Goal: Book appointment/travel/reservation

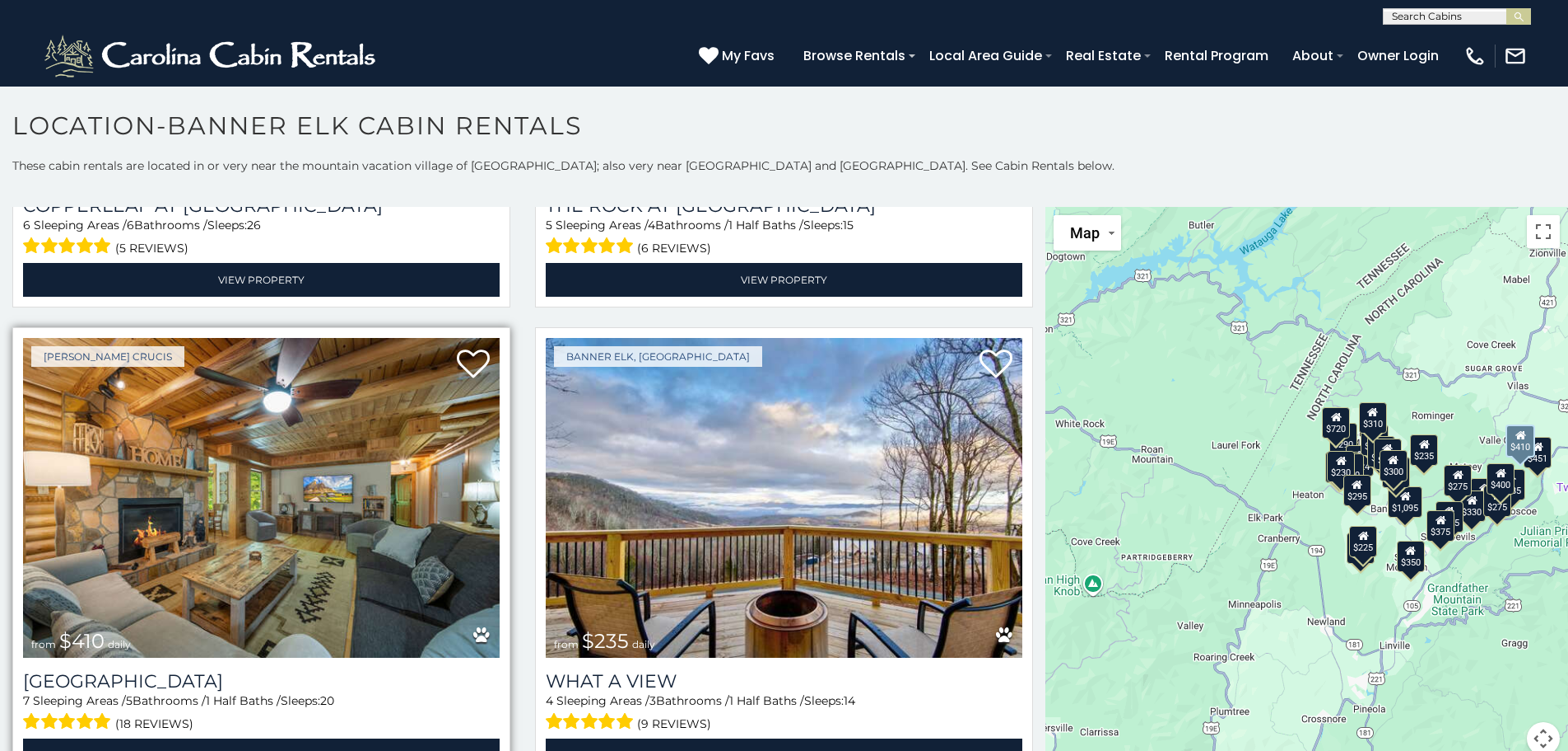
scroll to position [1895, 0]
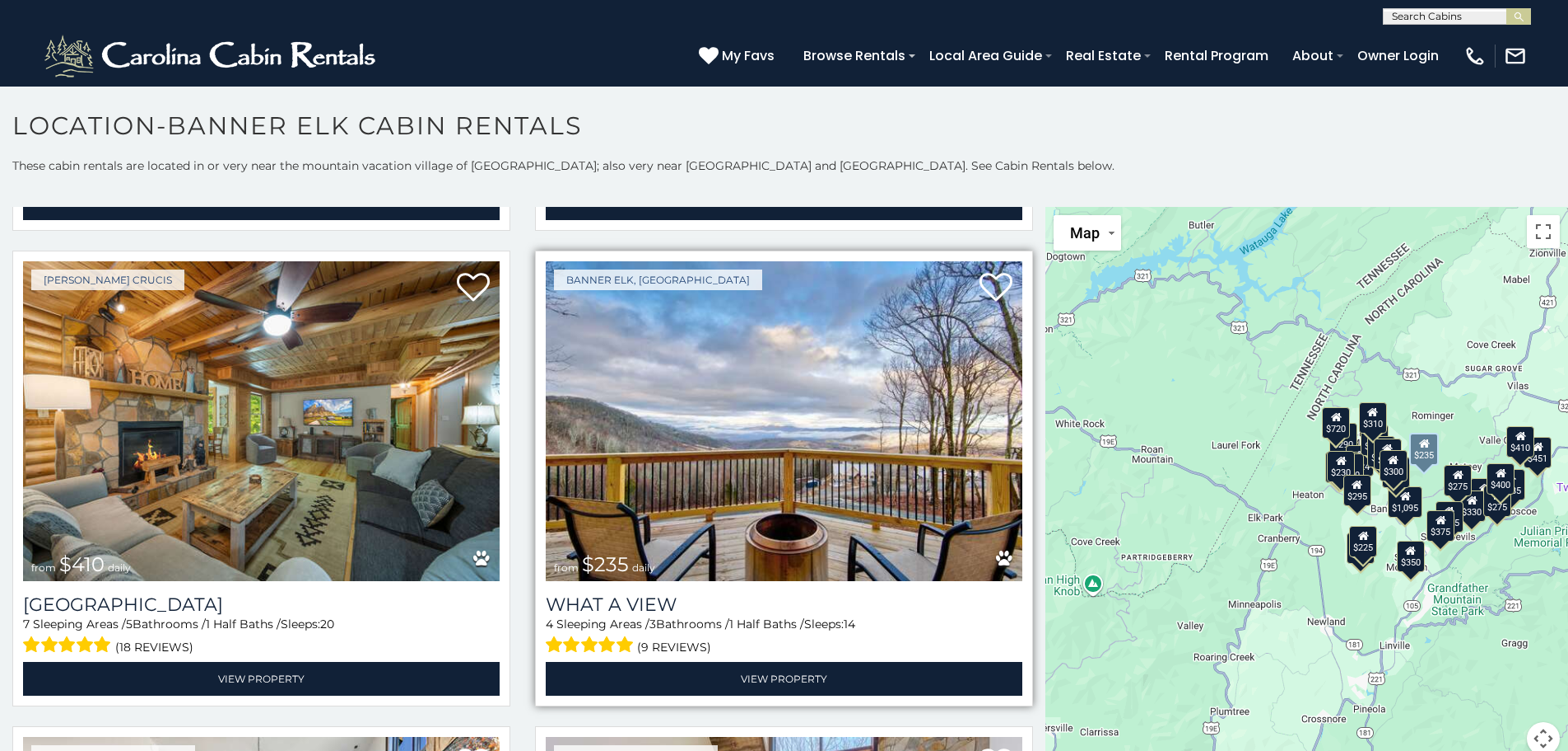
click at [680, 399] on img at bounding box center [784, 421] width 477 height 320
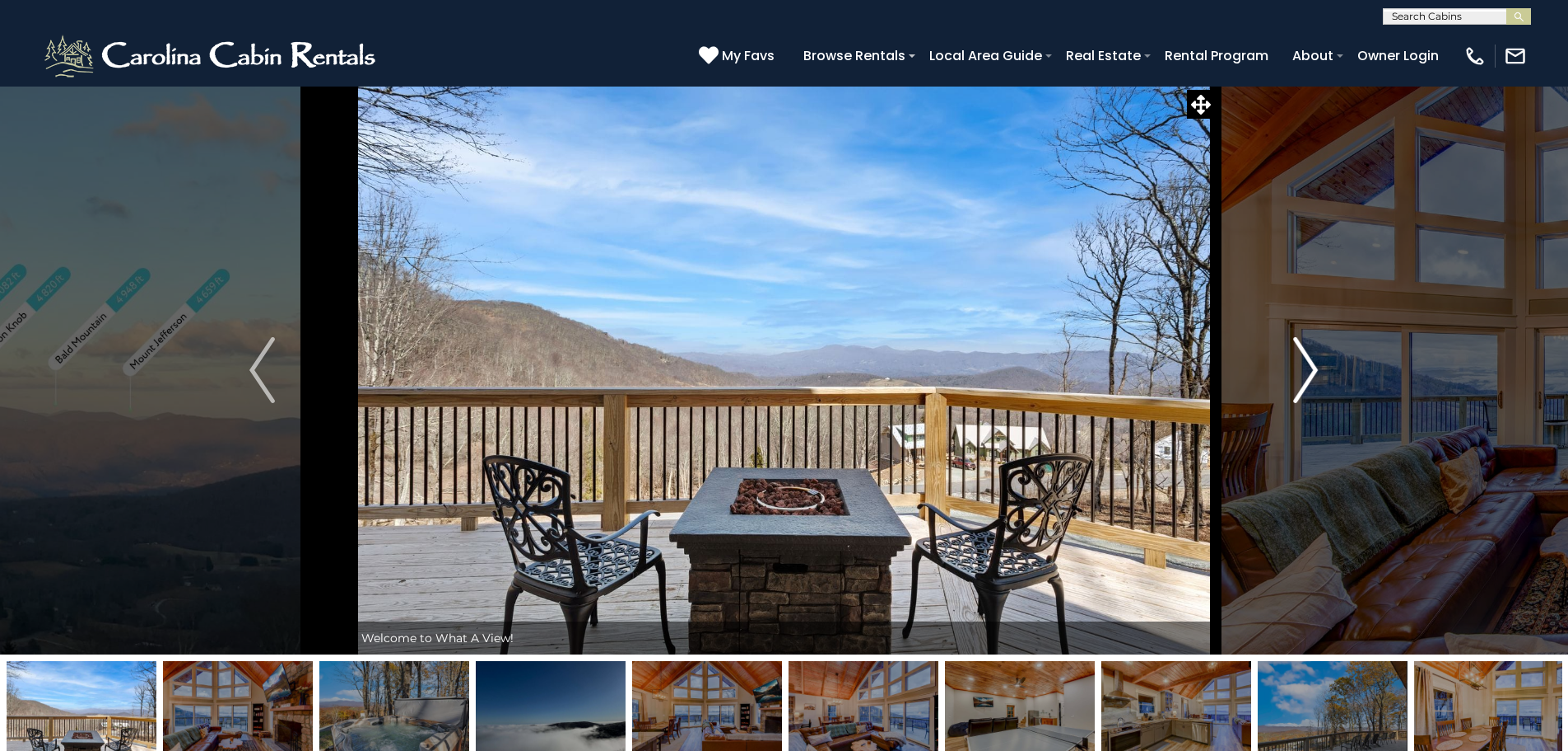
click at [1311, 371] on img "Next" at bounding box center [1305, 370] width 25 height 66
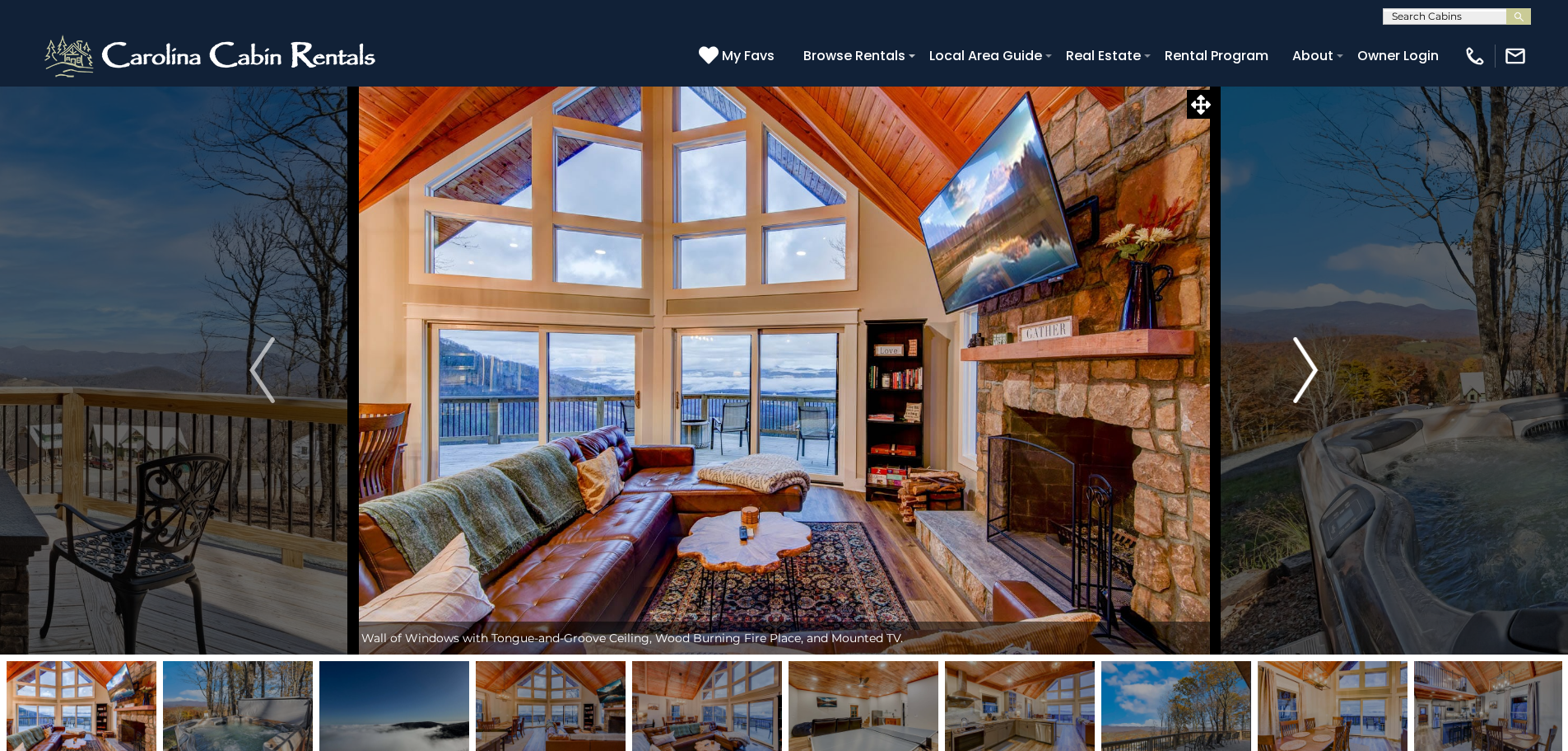
click at [1311, 371] on img "Next" at bounding box center [1305, 370] width 25 height 66
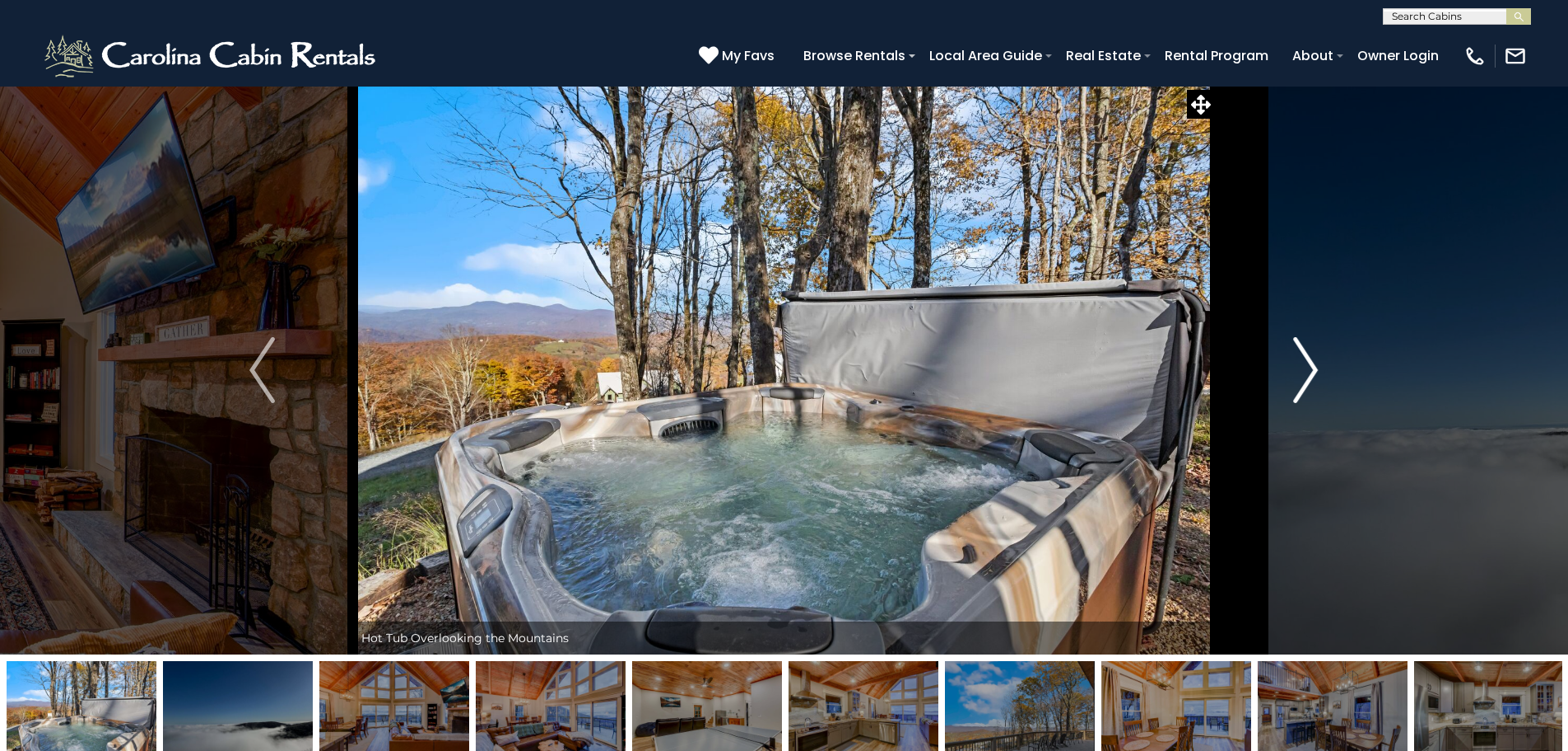
click at [1311, 371] on img "Next" at bounding box center [1305, 370] width 25 height 66
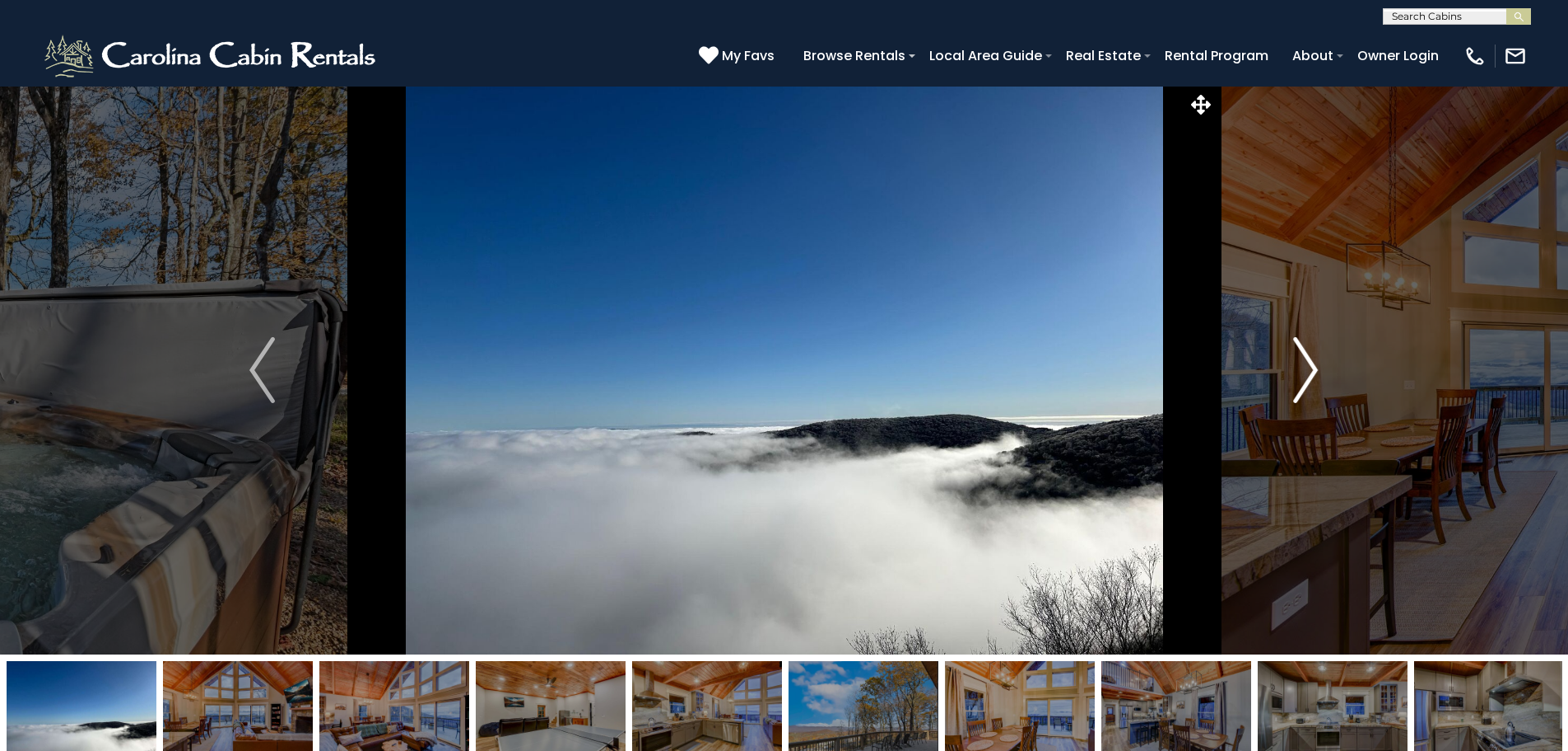
click at [1311, 371] on img "Next" at bounding box center [1305, 370] width 25 height 66
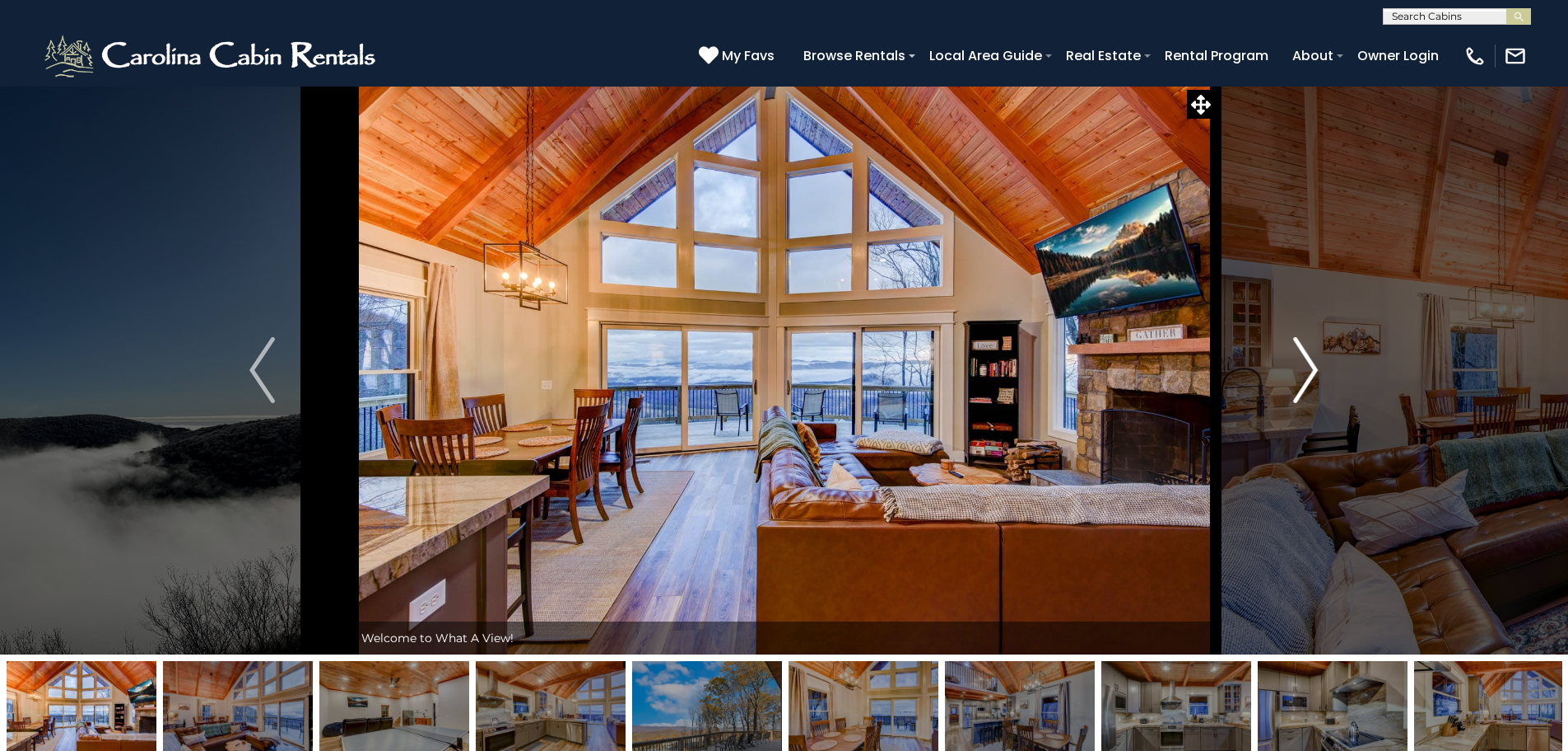
click at [1311, 371] on img "Next" at bounding box center [1305, 370] width 25 height 66
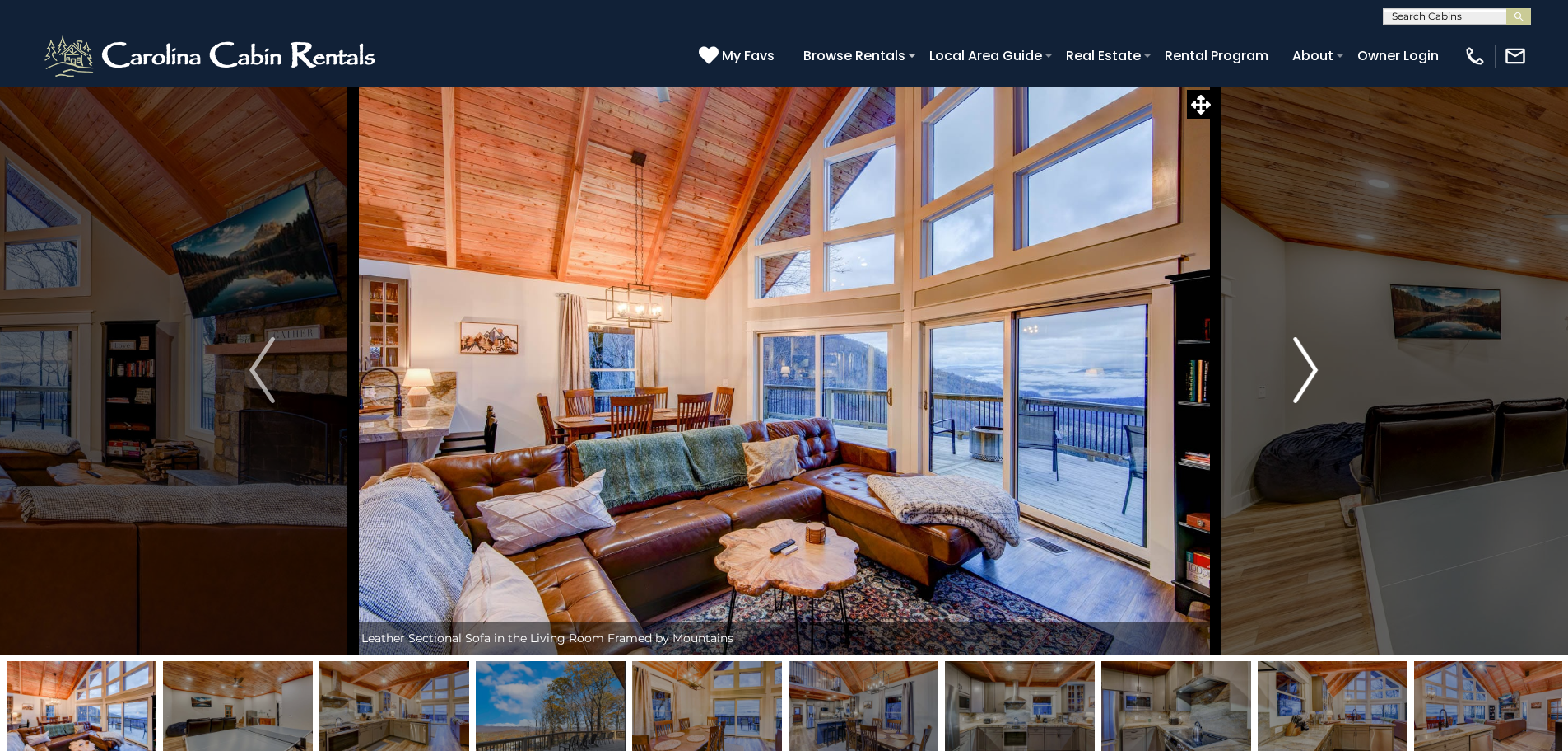
click at [1311, 371] on img "Next" at bounding box center [1305, 370] width 25 height 66
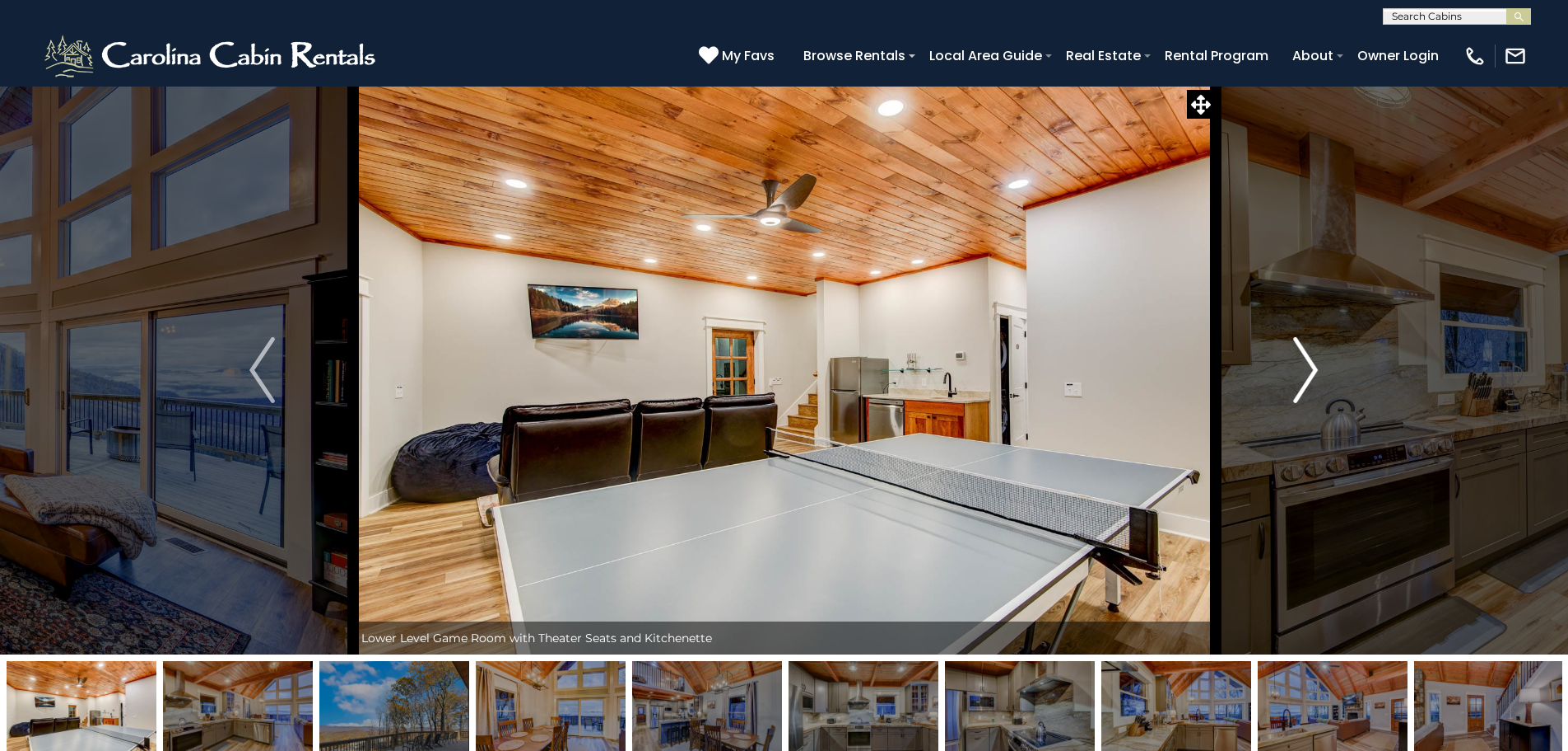
click at [1311, 371] on img "Next" at bounding box center [1305, 370] width 25 height 66
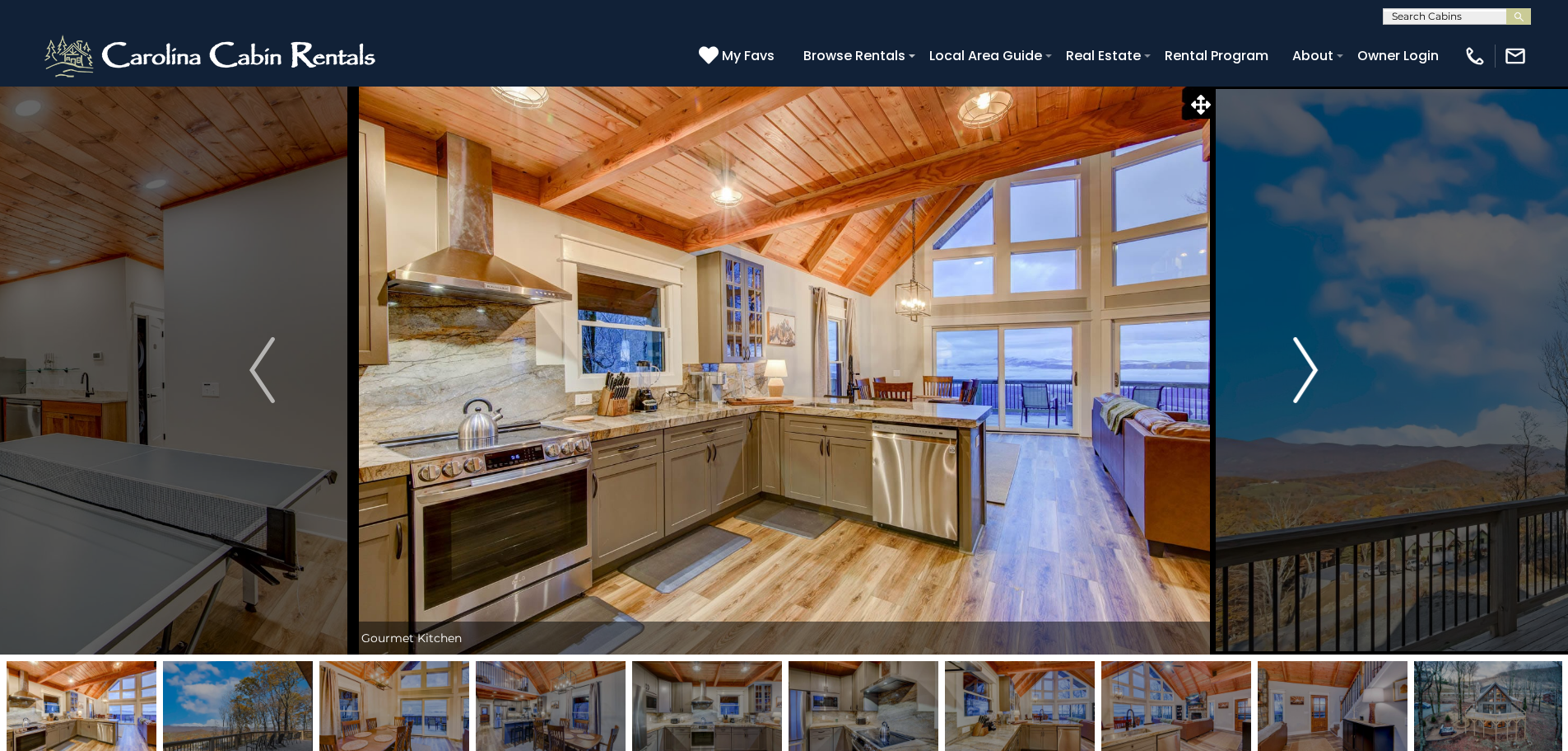
click at [1311, 371] on img "Next" at bounding box center [1305, 370] width 25 height 66
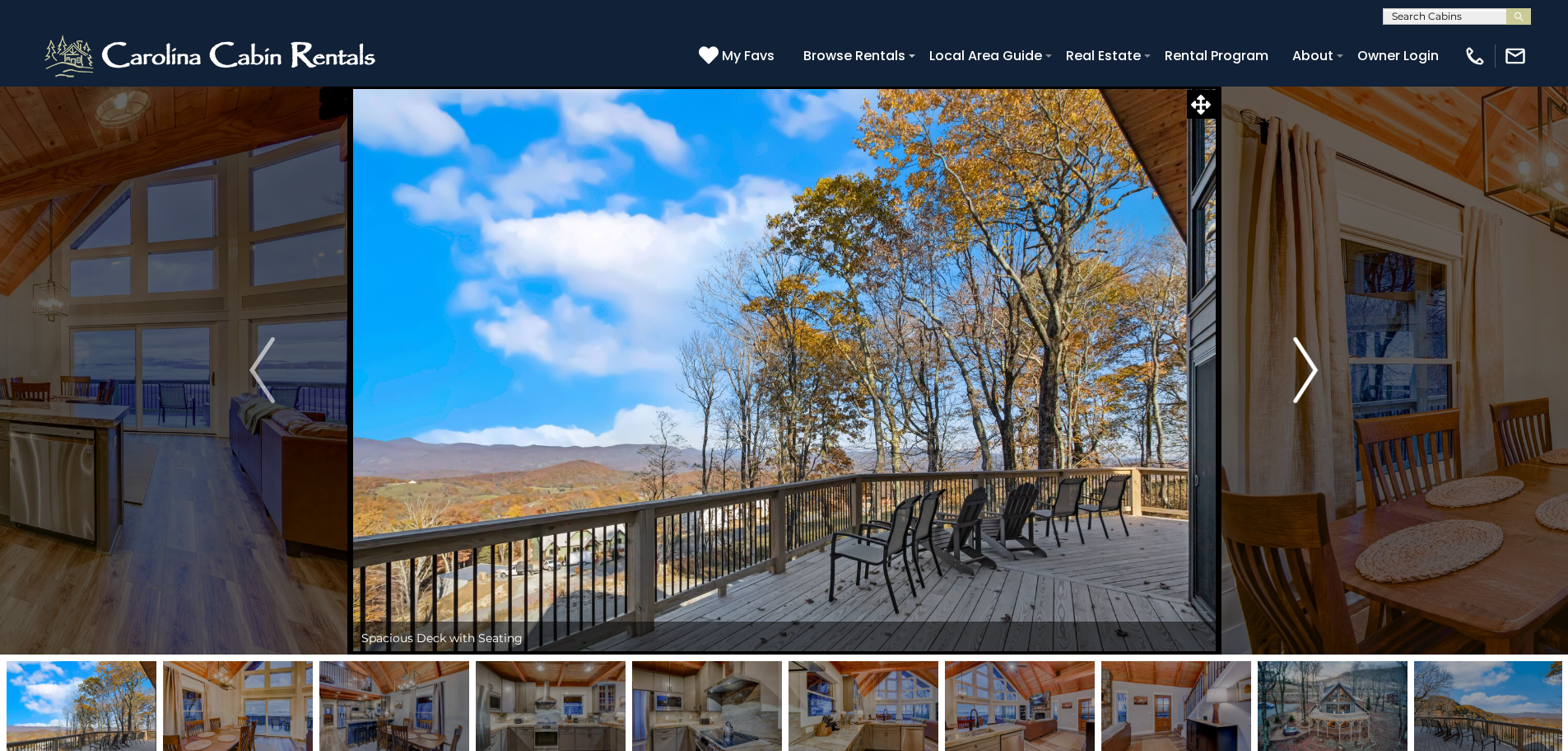
click at [1308, 371] on img "Next" at bounding box center [1305, 370] width 25 height 66
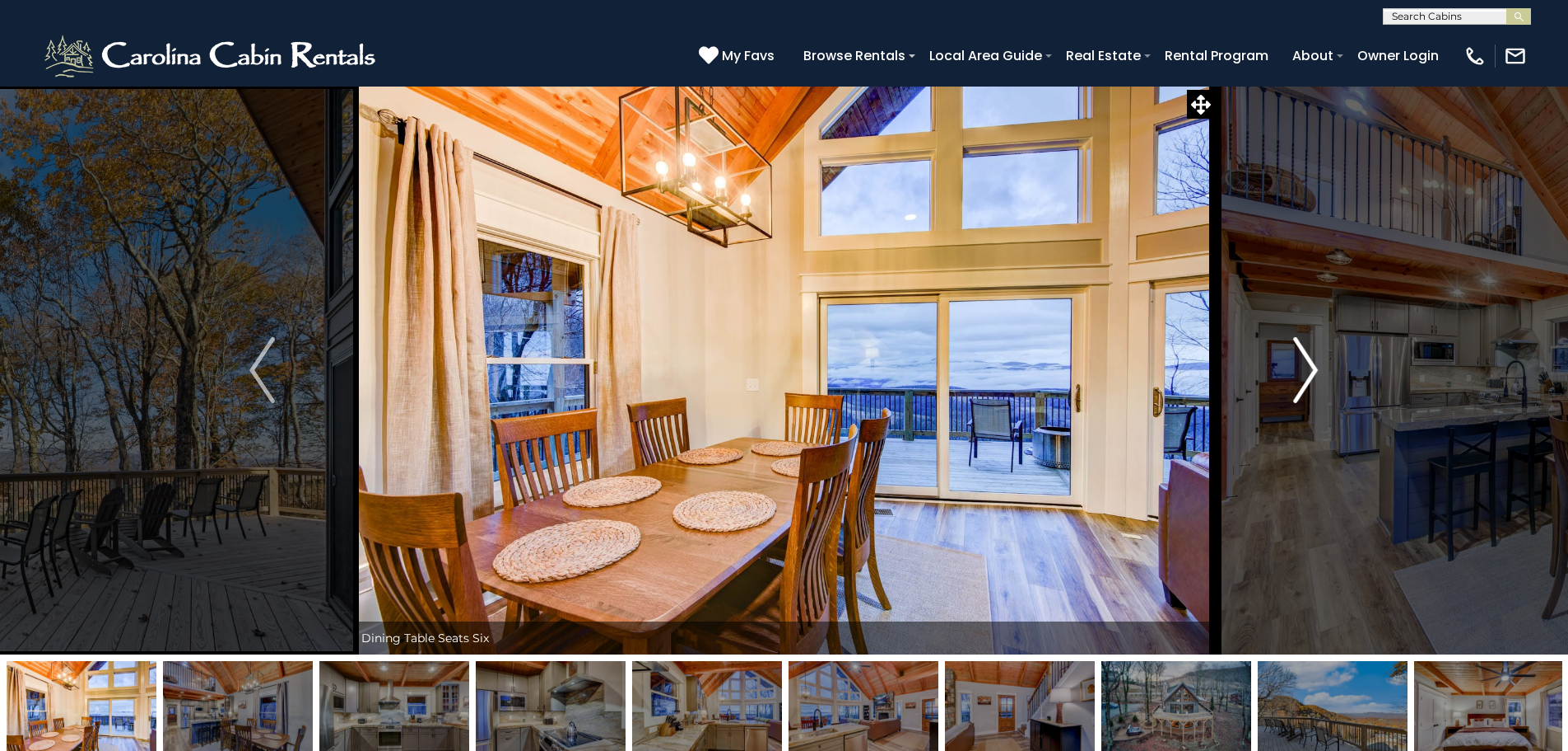
click at [1308, 371] on img "Next" at bounding box center [1305, 370] width 25 height 66
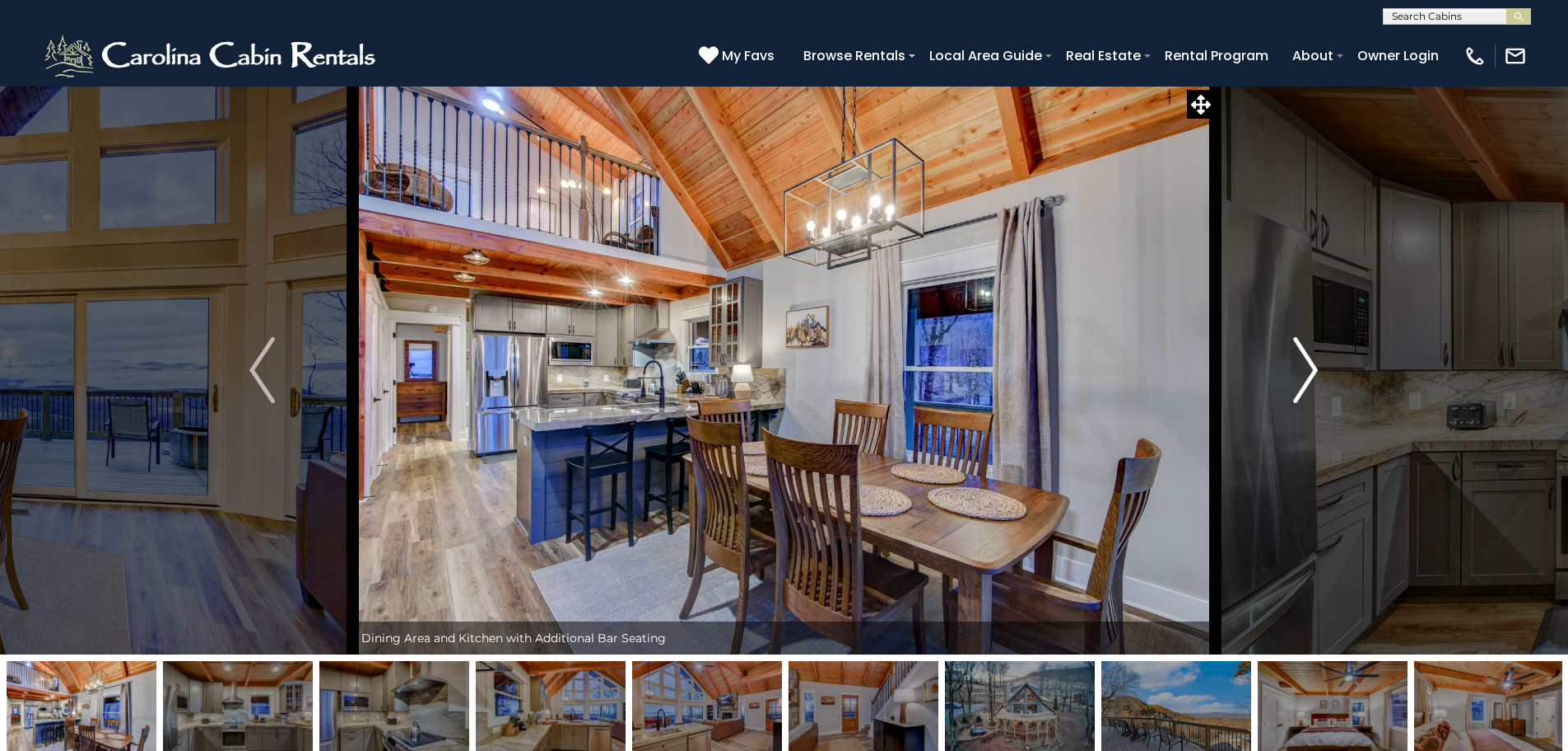
click at [1305, 364] on img "Next" at bounding box center [1305, 370] width 25 height 66
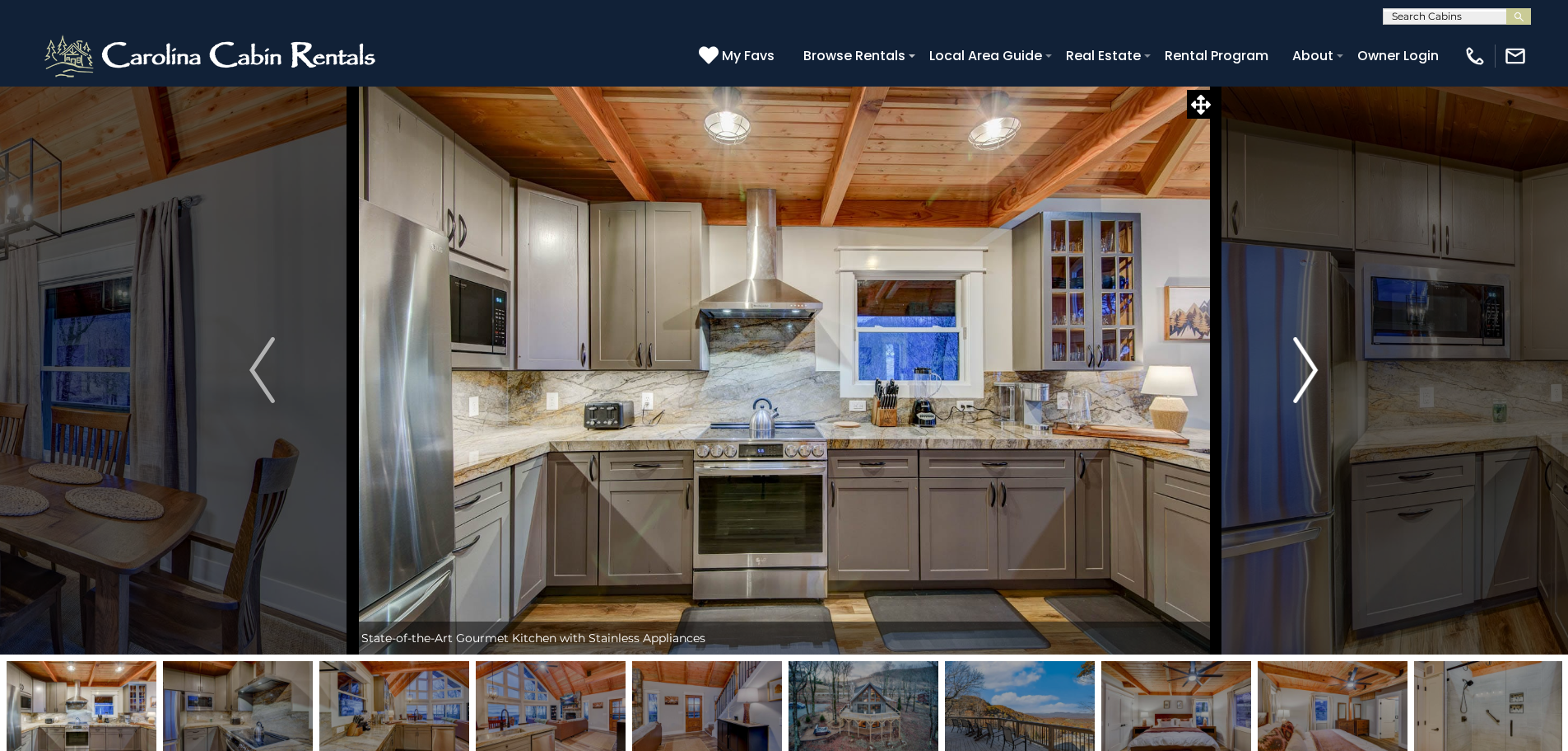
click at [1305, 364] on img "Next" at bounding box center [1305, 370] width 25 height 66
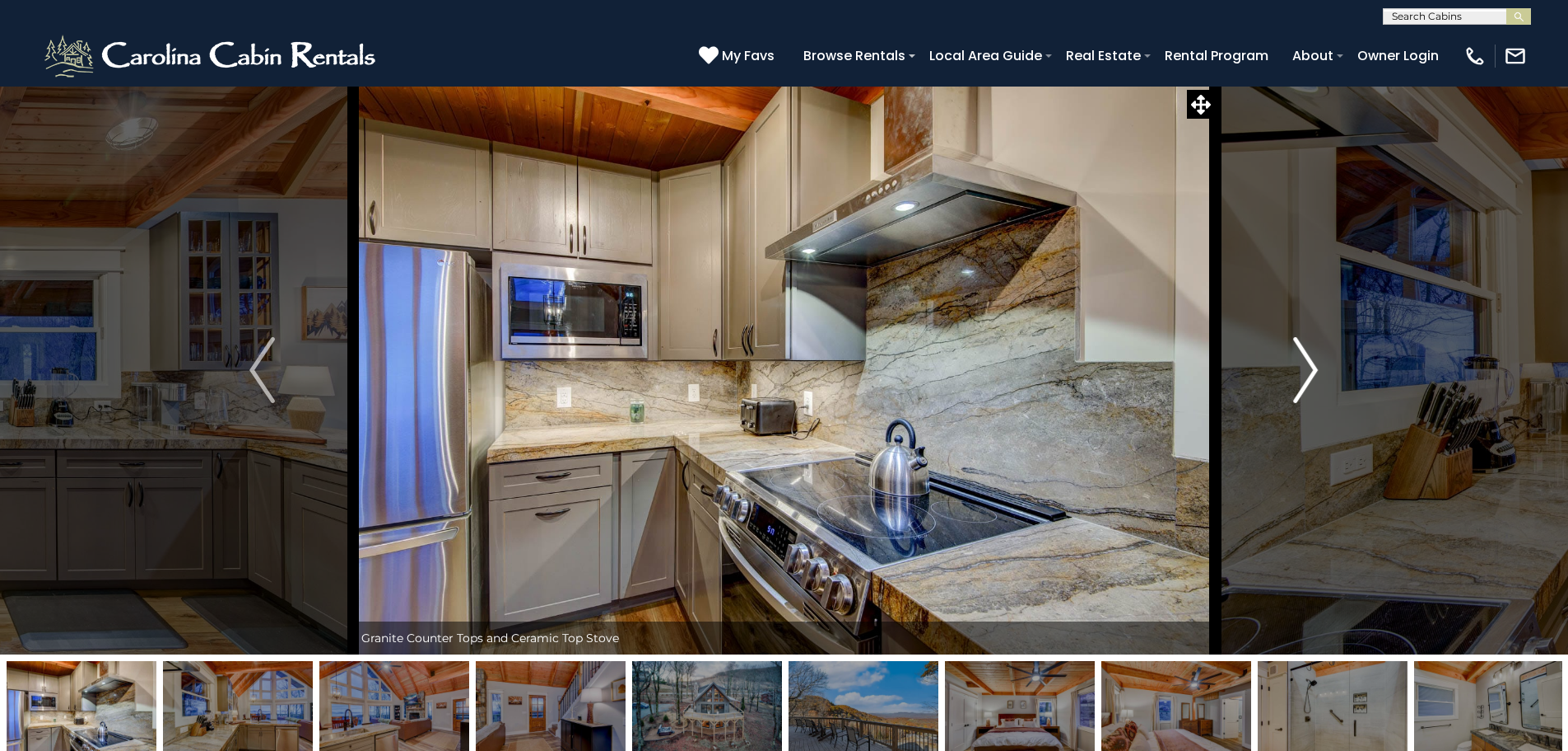
click at [1305, 364] on img "Next" at bounding box center [1305, 370] width 25 height 66
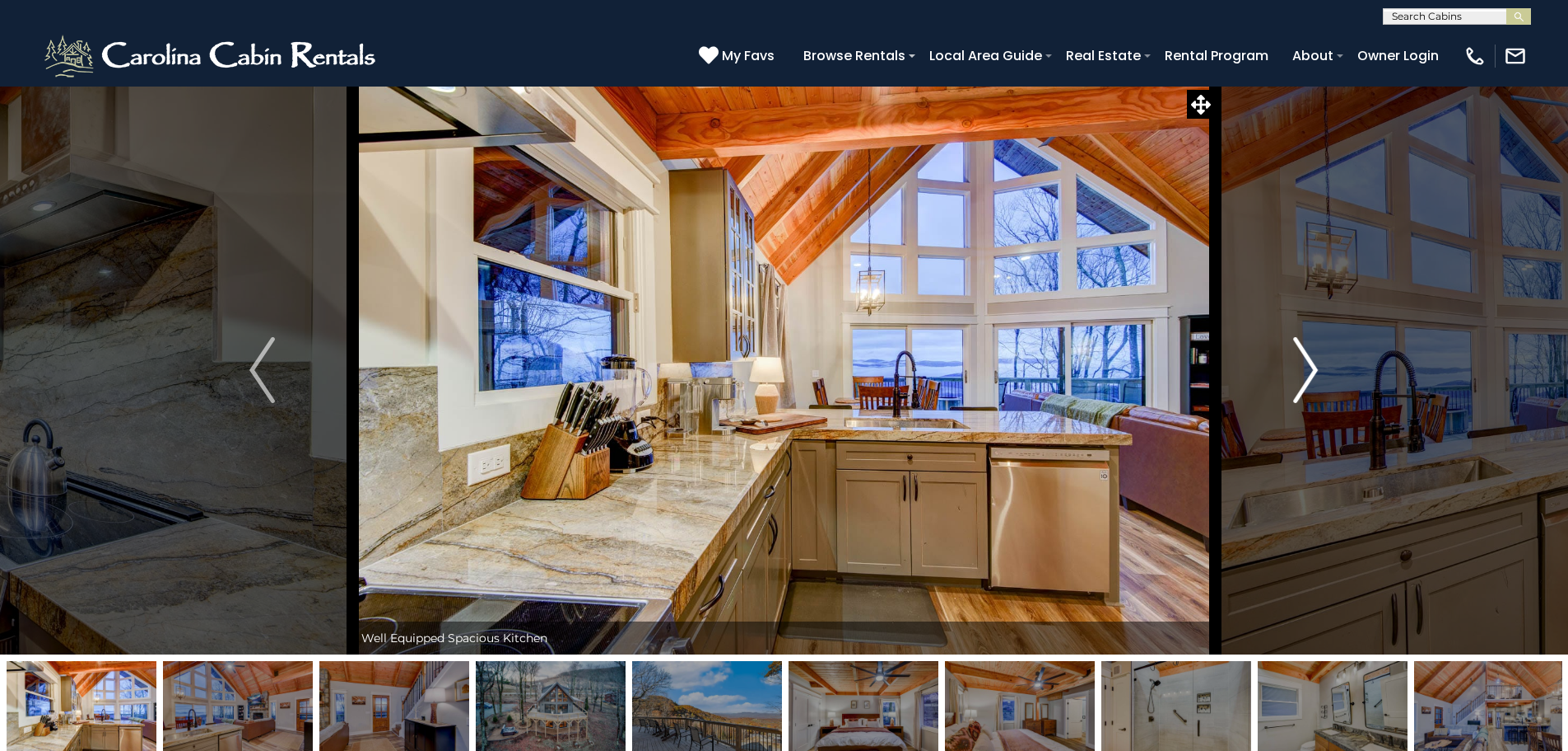
click at [1311, 362] on img "Next" at bounding box center [1305, 370] width 25 height 66
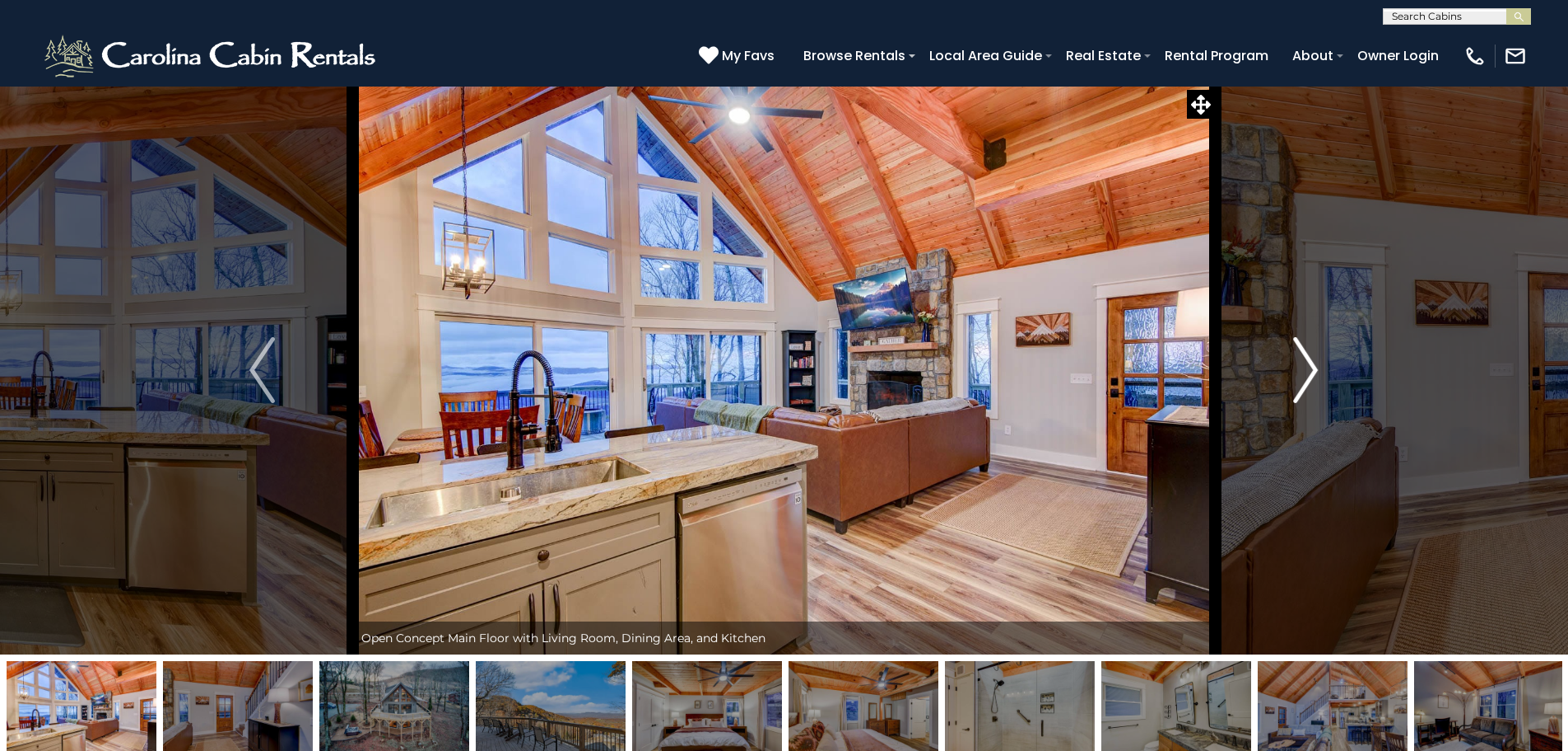
click at [1311, 362] on img "Next" at bounding box center [1305, 370] width 25 height 66
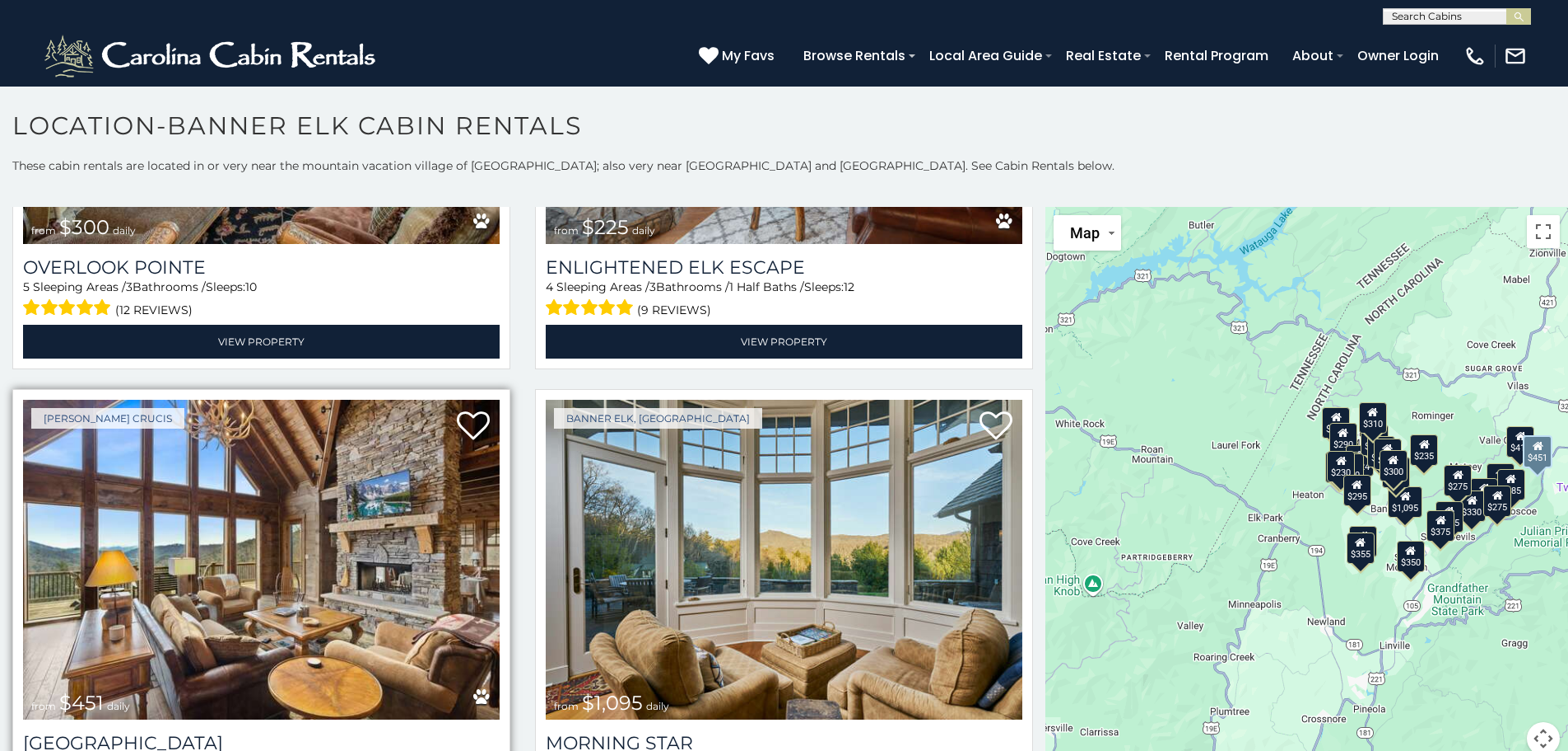
scroll to position [412, 0]
